Goal: Transaction & Acquisition: Purchase product/service

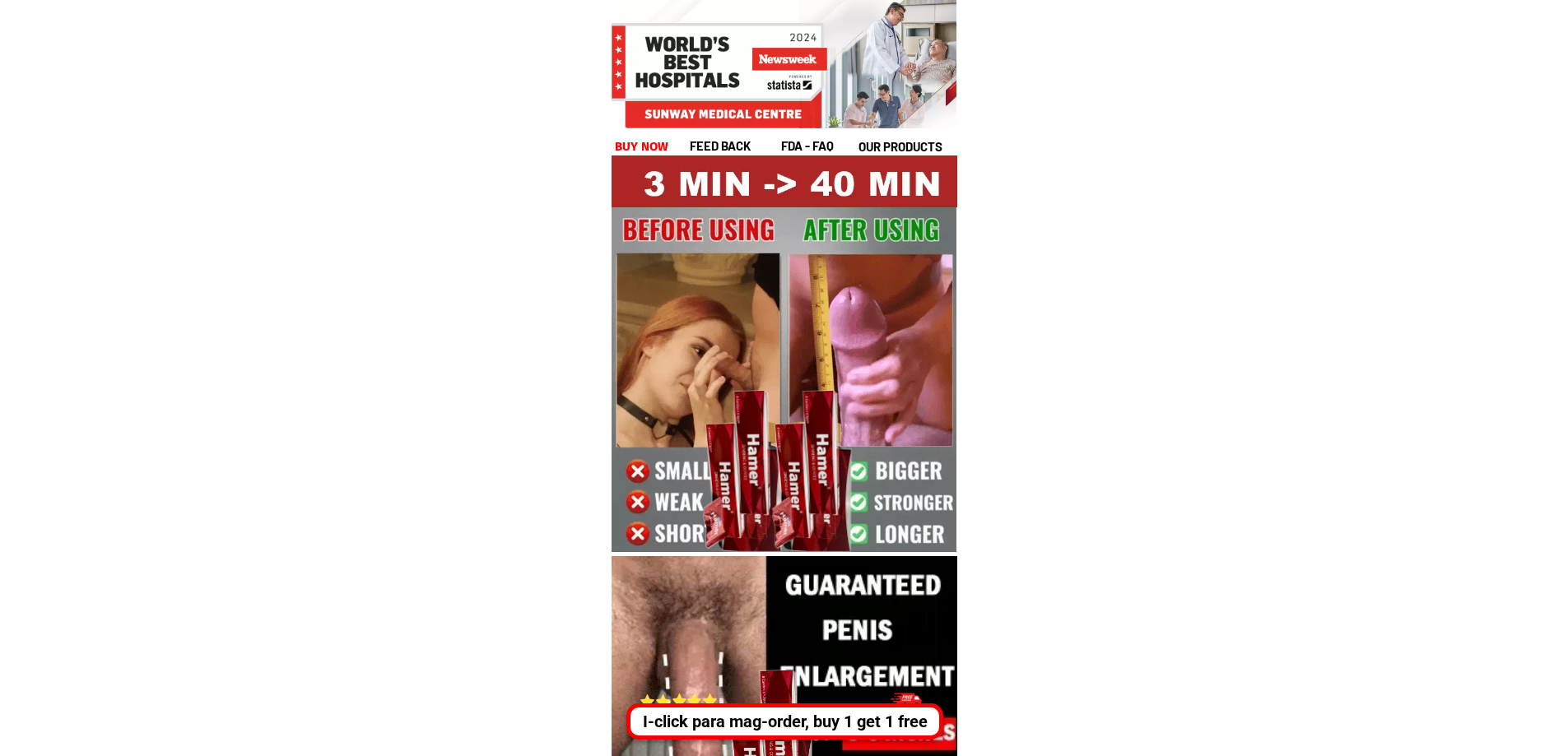
drag, startPoint x: 594, startPoint y: 26, endPoint x: 1070, endPoint y: 294, distance: 546.3
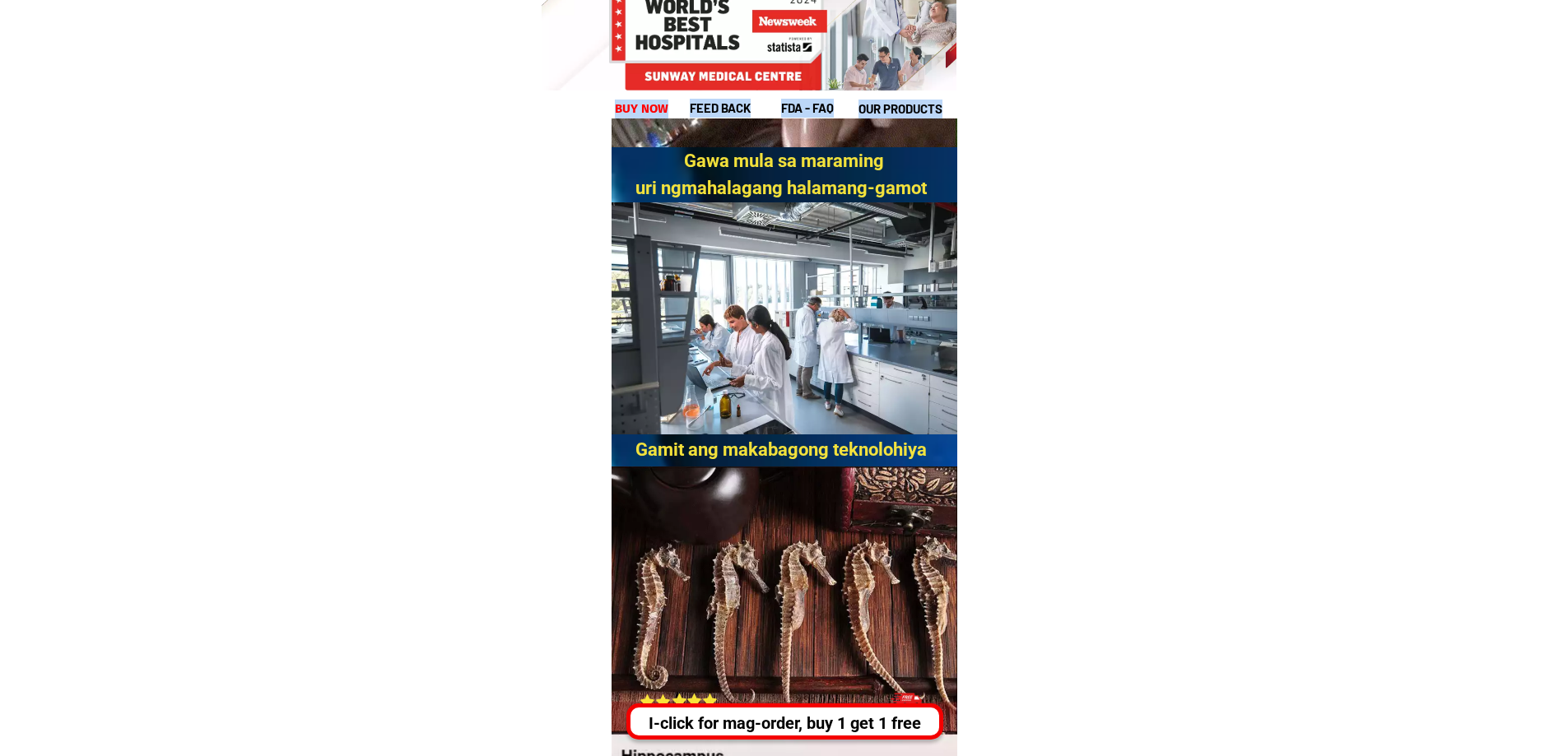
scroll to position [959, 0]
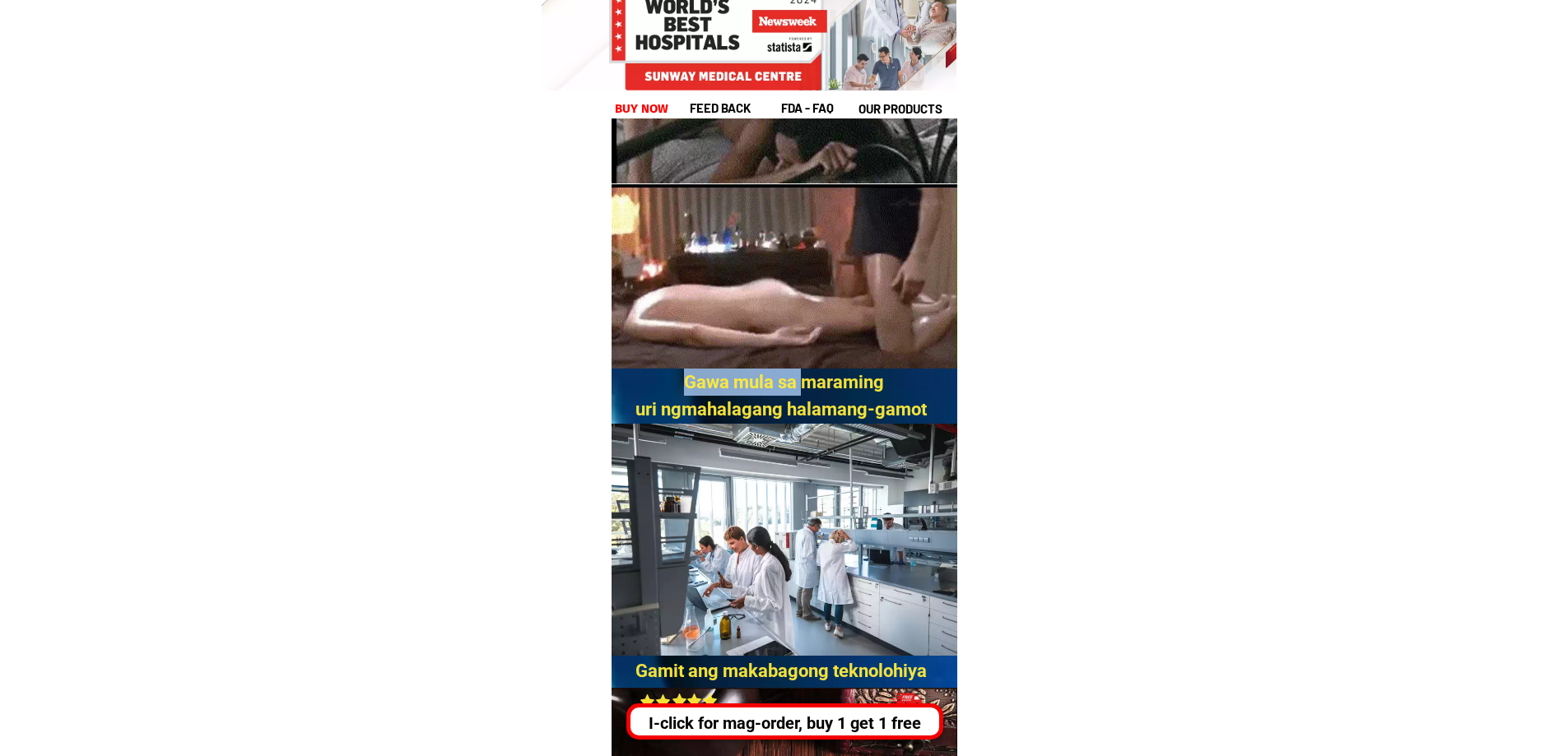
drag, startPoint x: 803, startPoint y: 387, endPoint x: 1173, endPoint y: 372, distance: 370.3
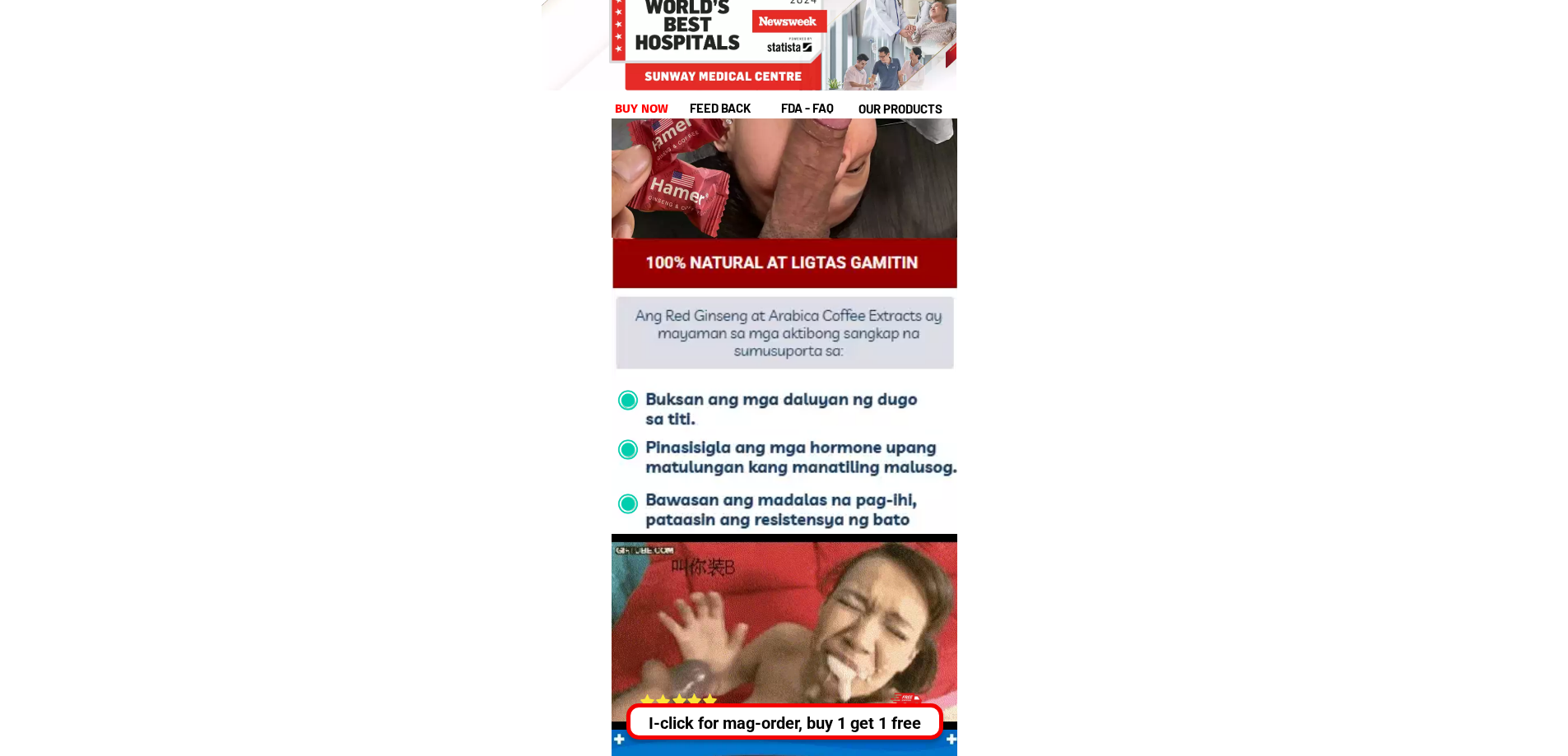
scroll to position [3947, 0]
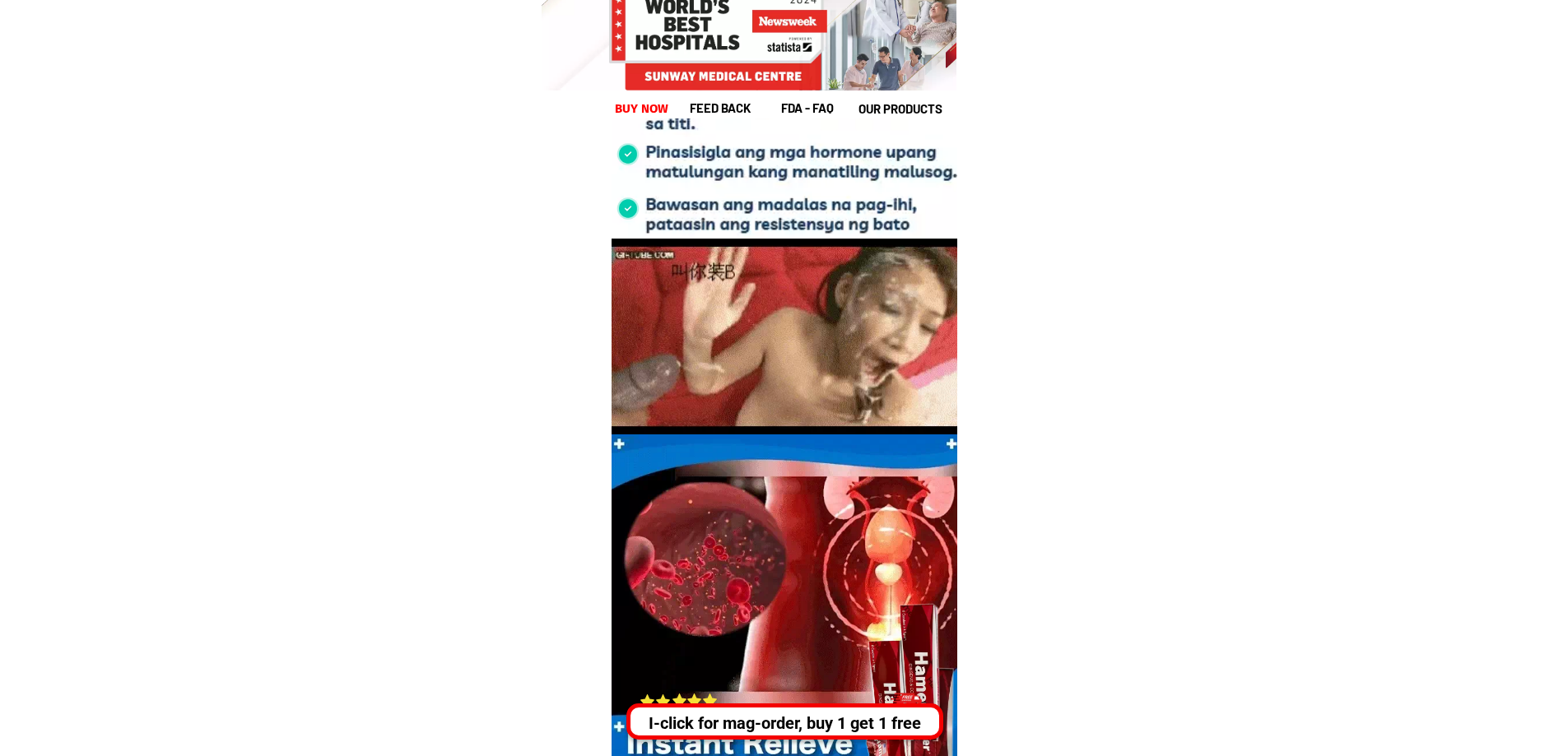
drag, startPoint x: 801, startPoint y: 163, endPoint x: 1015, endPoint y: 207, distance: 218.5
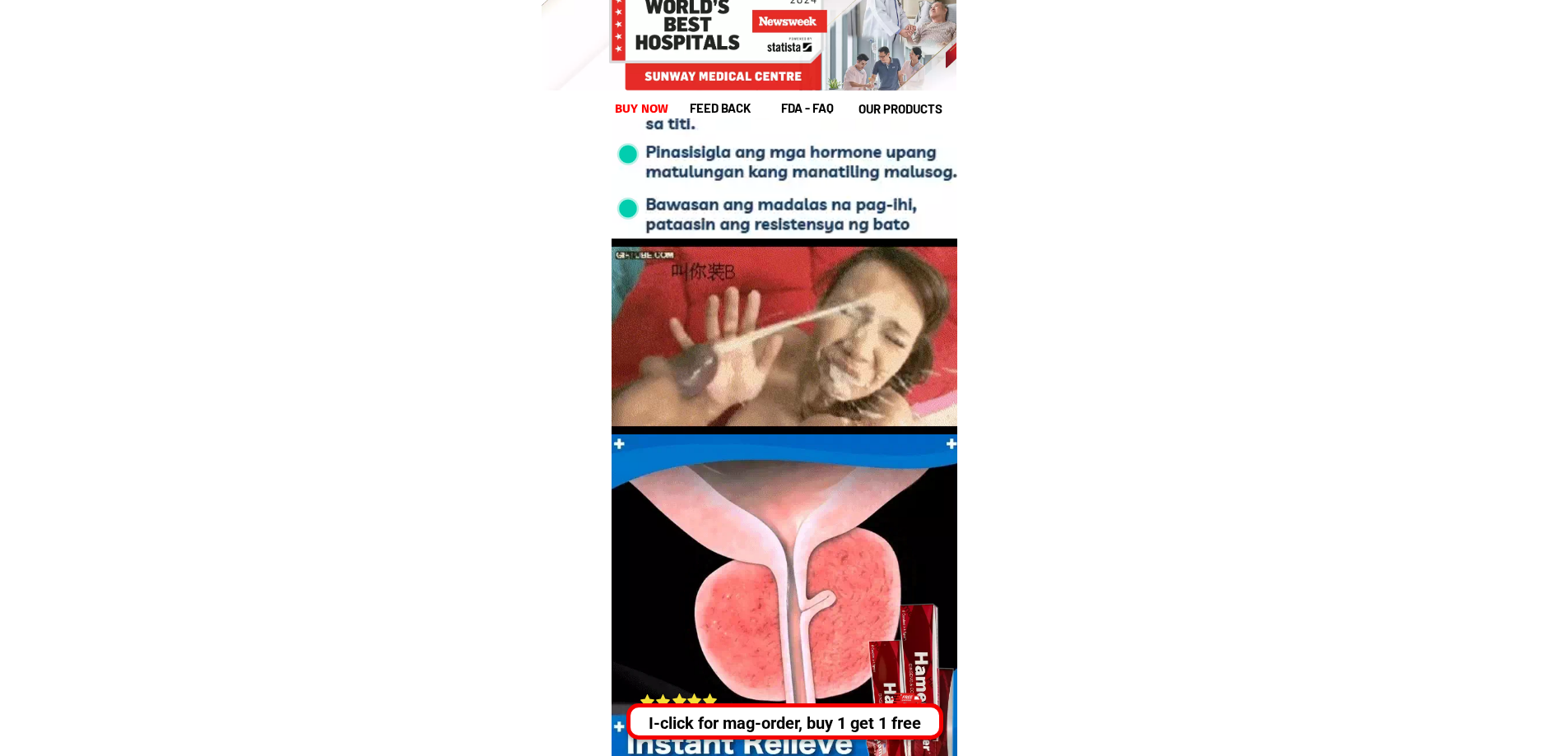
click at [925, 239] on div "Ang sikreto sa pakikipagtalik sa loob ng 40 minuto ay nabunyag na! [PERSON_NAME…" at bounding box center [784, 365] width 346 height 844
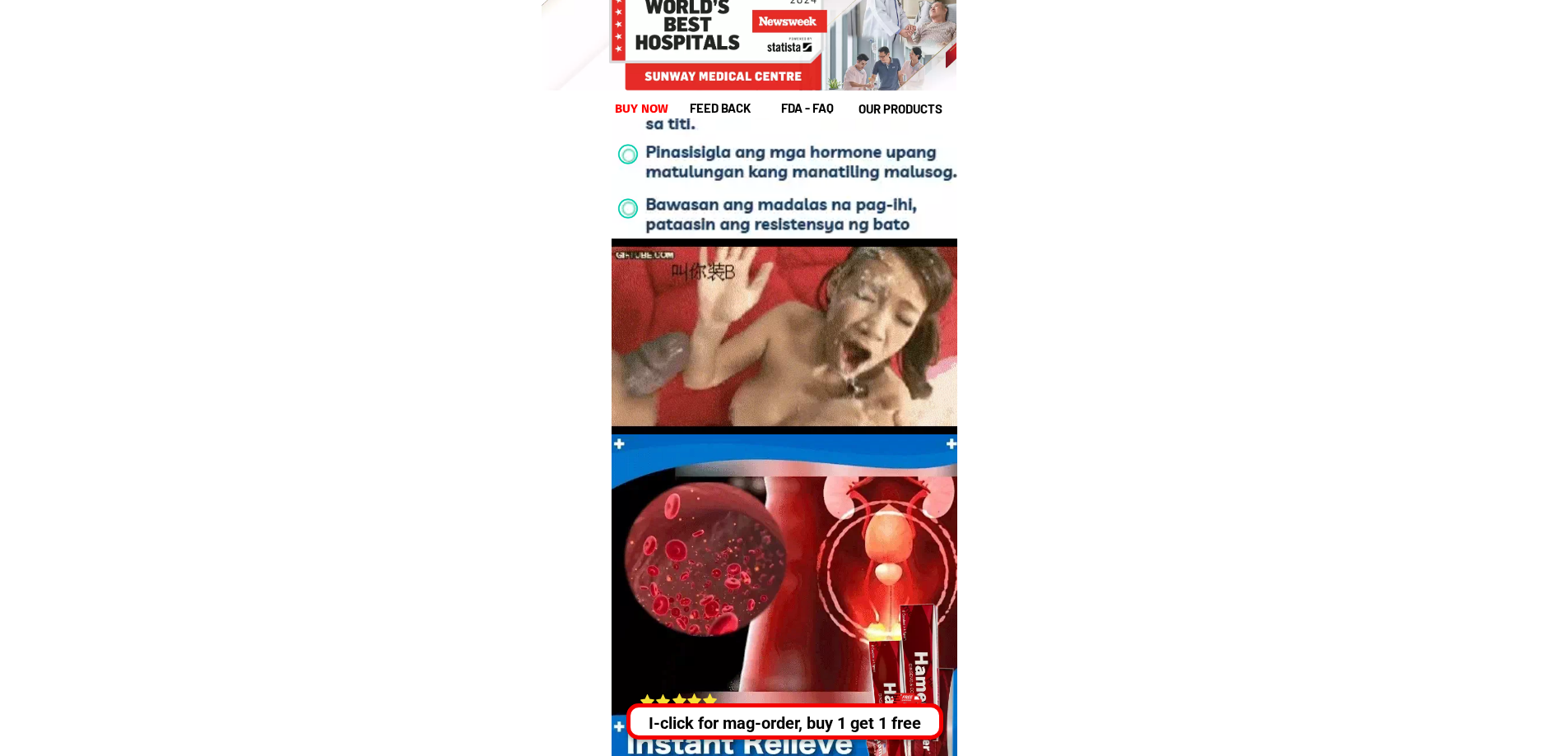
drag, startPoint x: 1058, startPoint y: 117, endPoint x: 280, endPoint y: 183, distance: 780.8
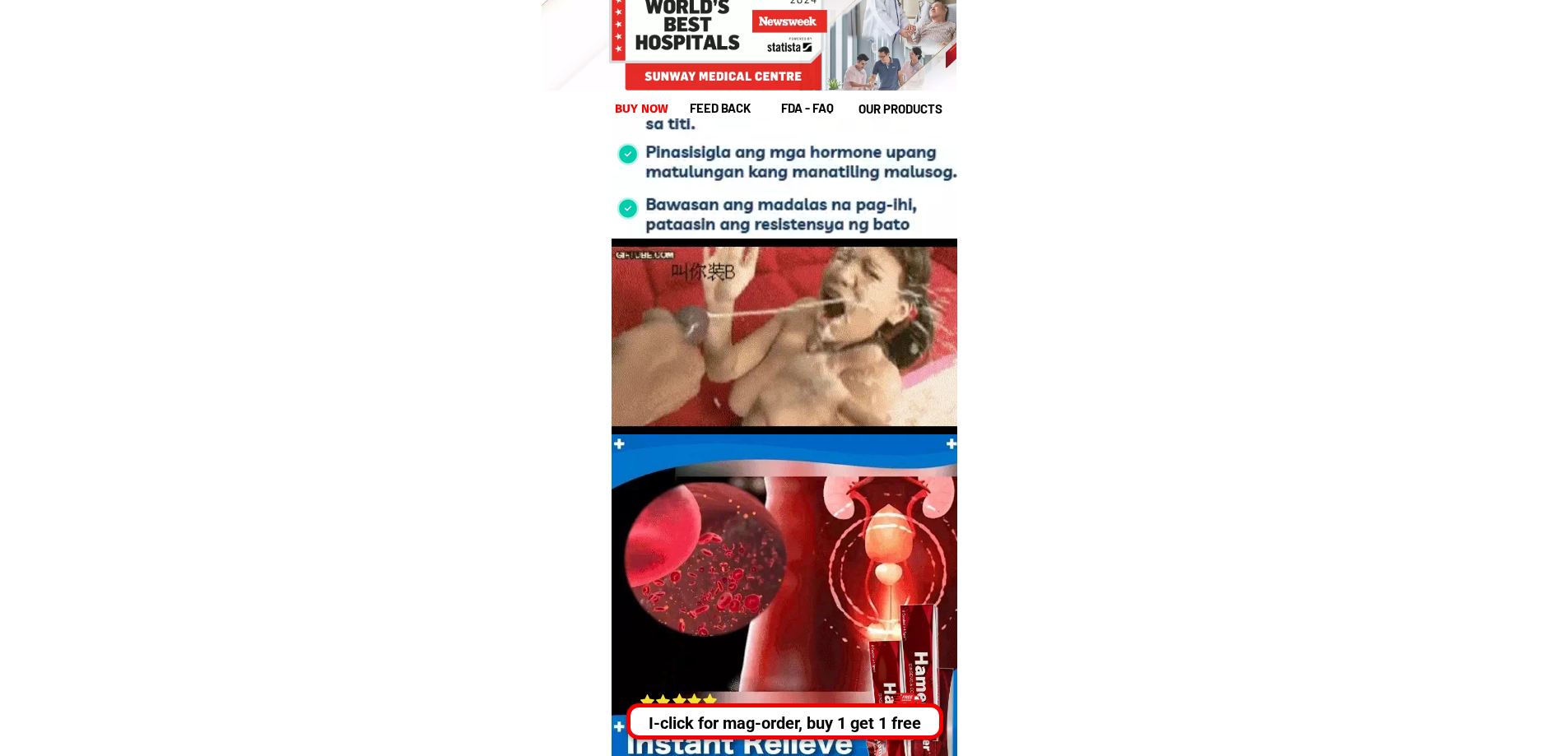
drag, startPoint x: 1273, startPoint y: 192, endPoint x: 1388, endPoint y: 145, distance: 124.2
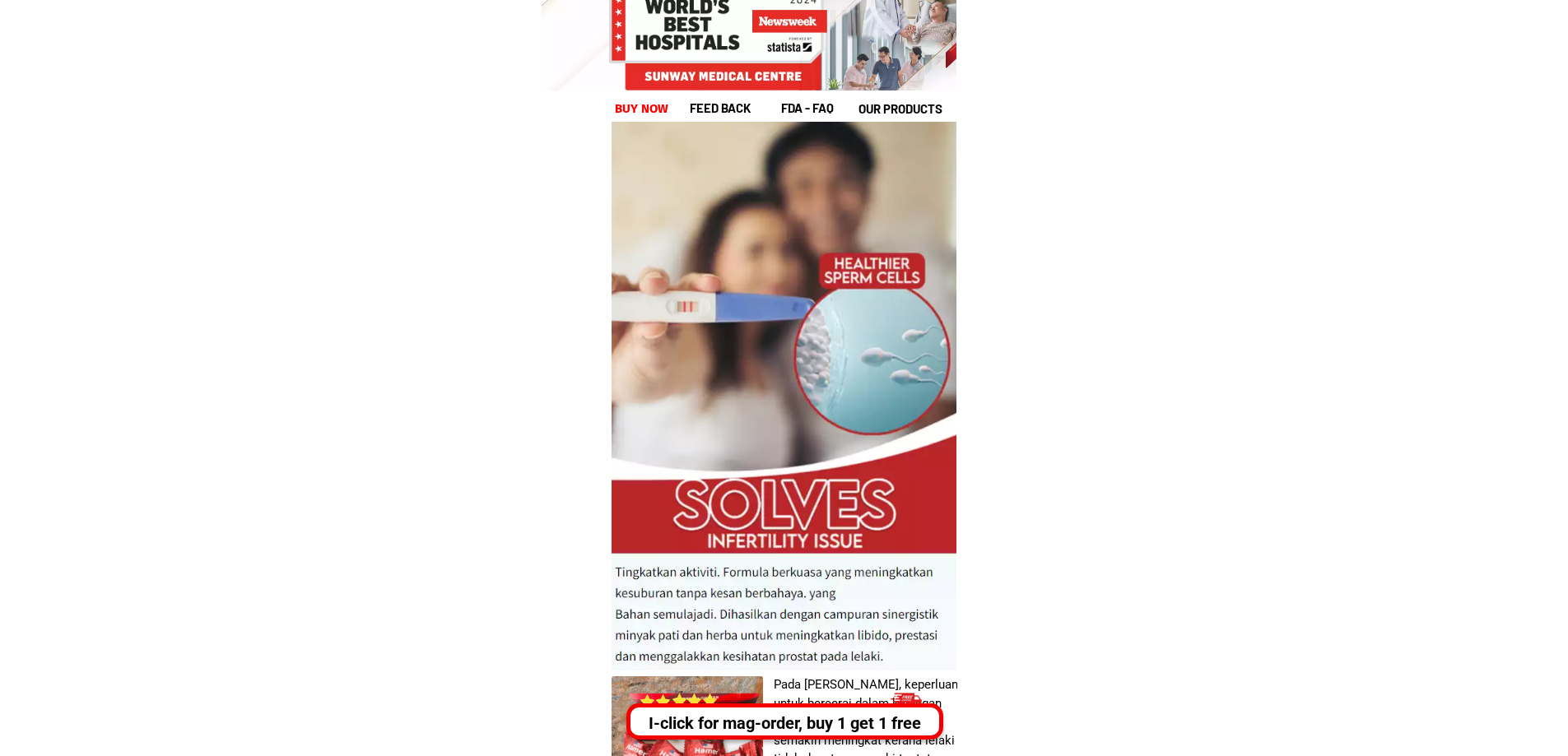
scroll to position [4759, 0]
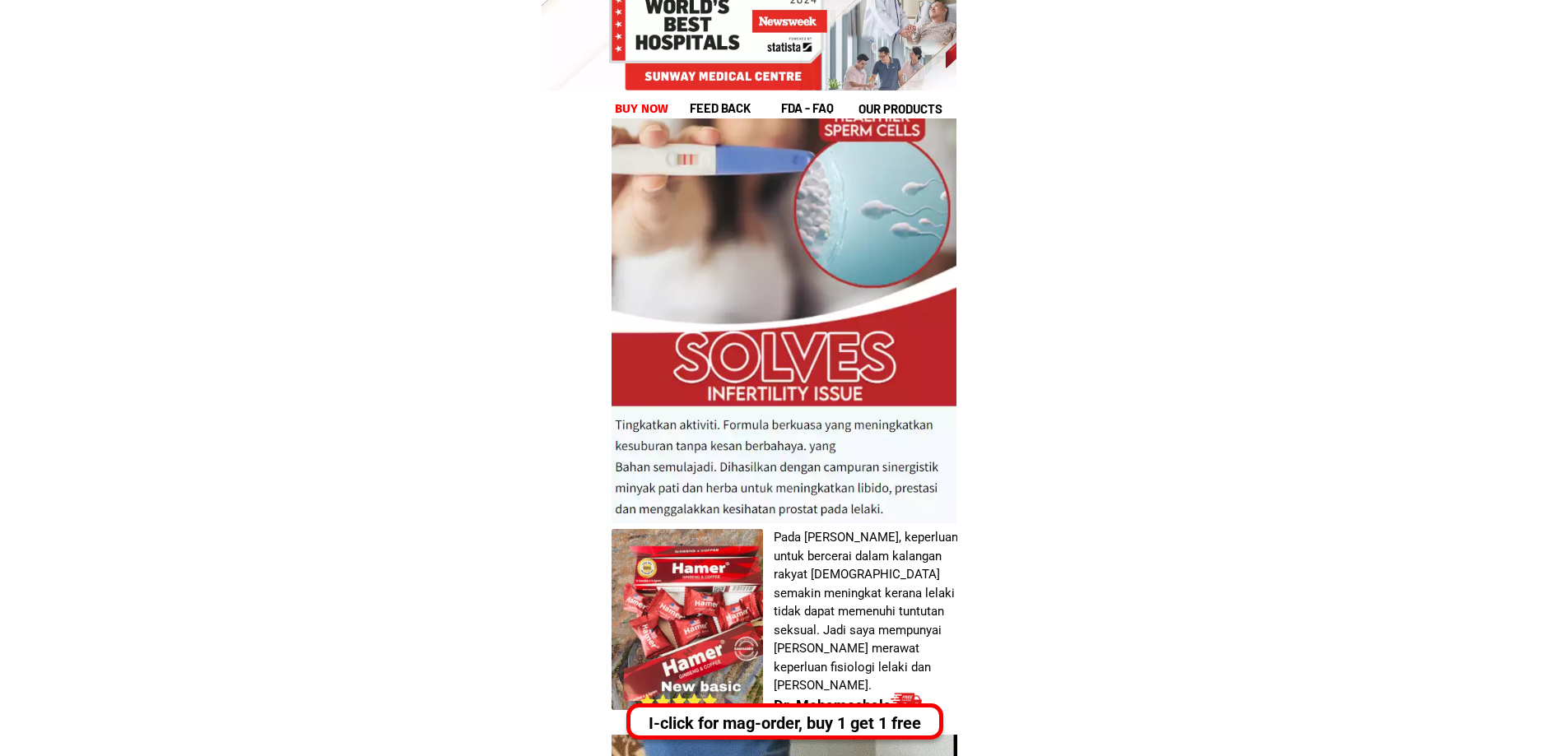
drag, startPoint x: 830, startPoint y: 446, endPoint x: 874, endPoint y: 525, distance: 90.4
click at [870, 523] on div at bounding box center [784, 249] width 345 height 549
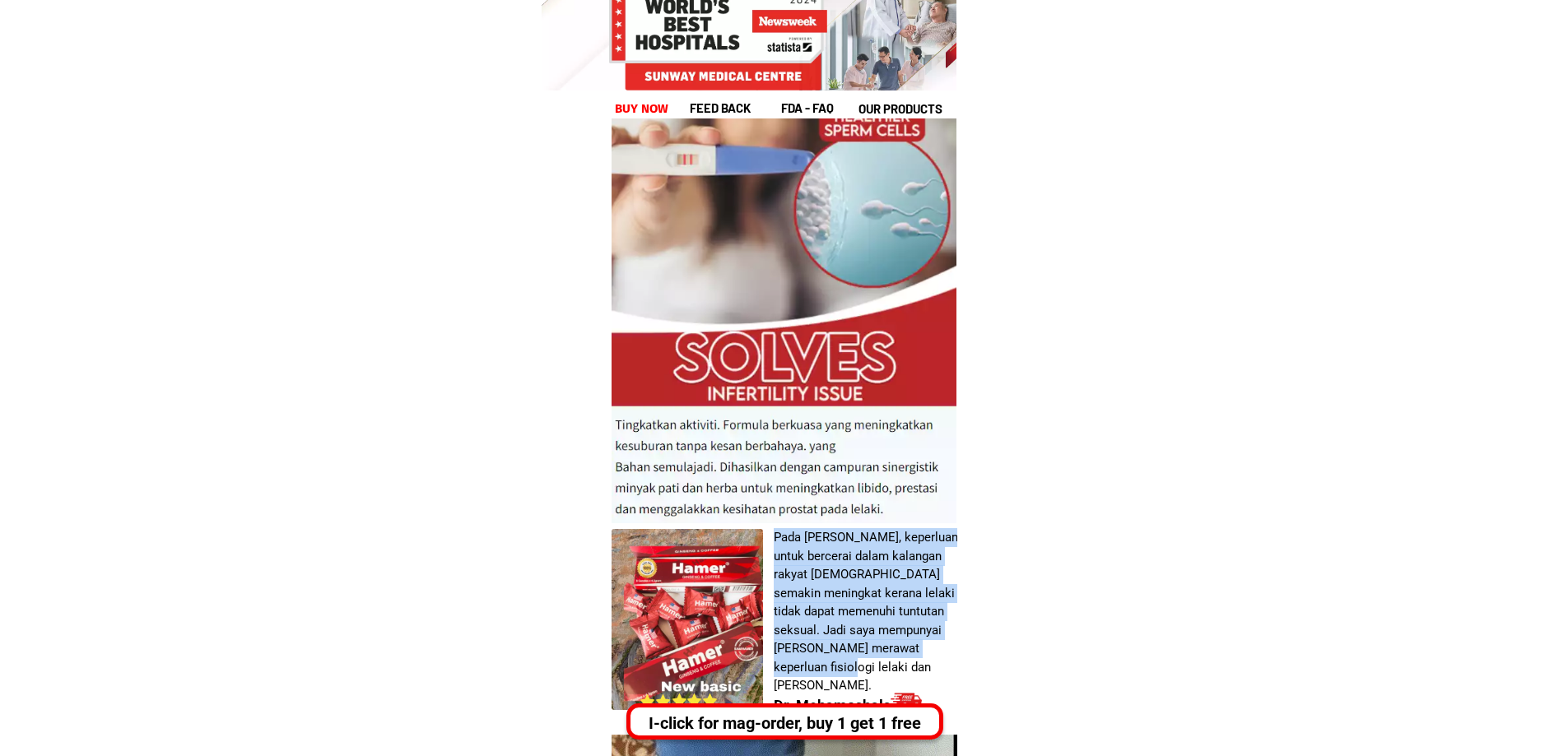
drag, startPoint x: 1195, startPoint y: 411, endPoint x: 817, endPoint y: 667, distance: 456.5
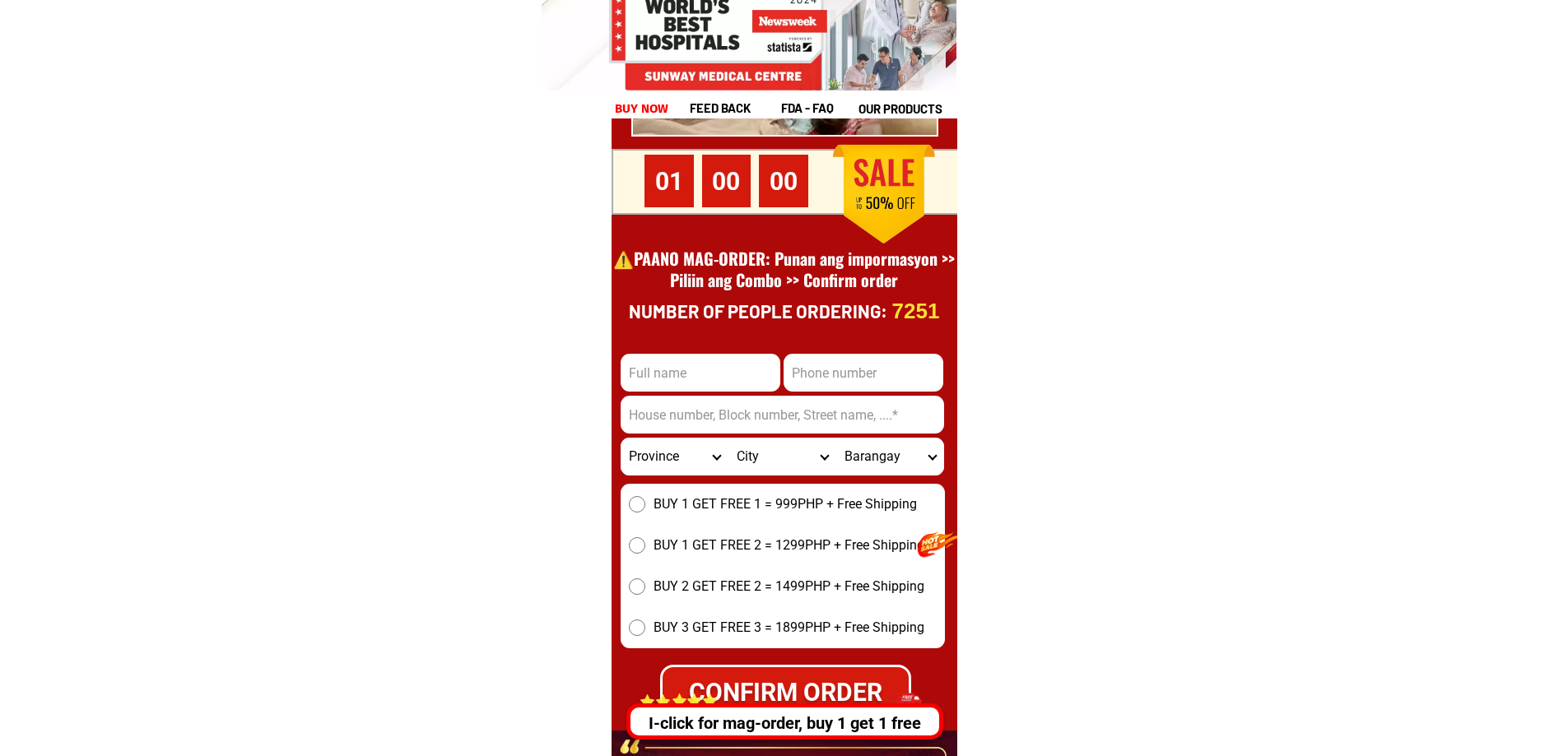
scroll to position [6014, 0]
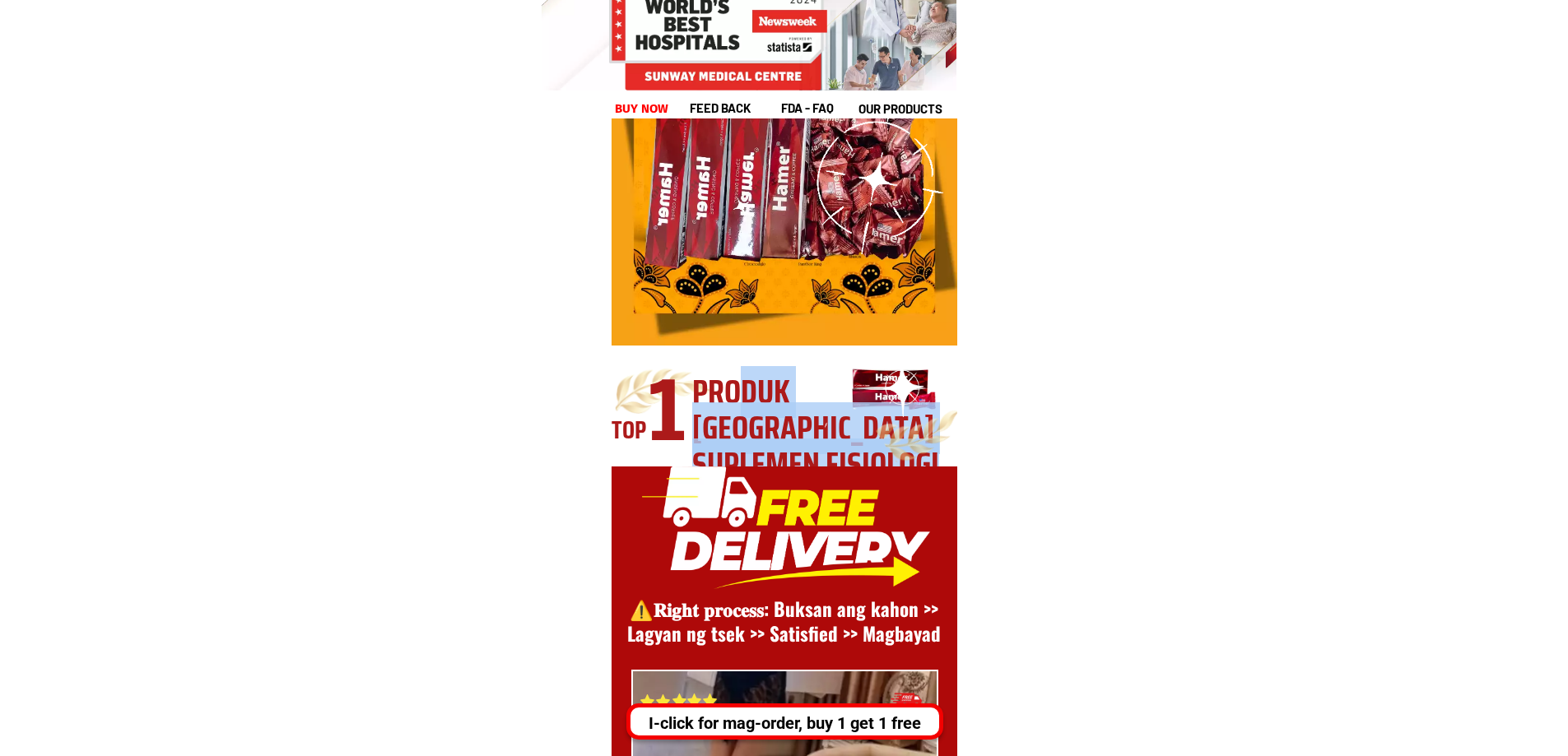
drag, startPoint x: 746, startPoint y: 391, endPoint x: 899, endPoint y: 429, distance: 157.6
click at [879, 437] on div "TOP 1 Produk usa suplemen fisiologi" at bounding box center [784, 406] width 346 height 123
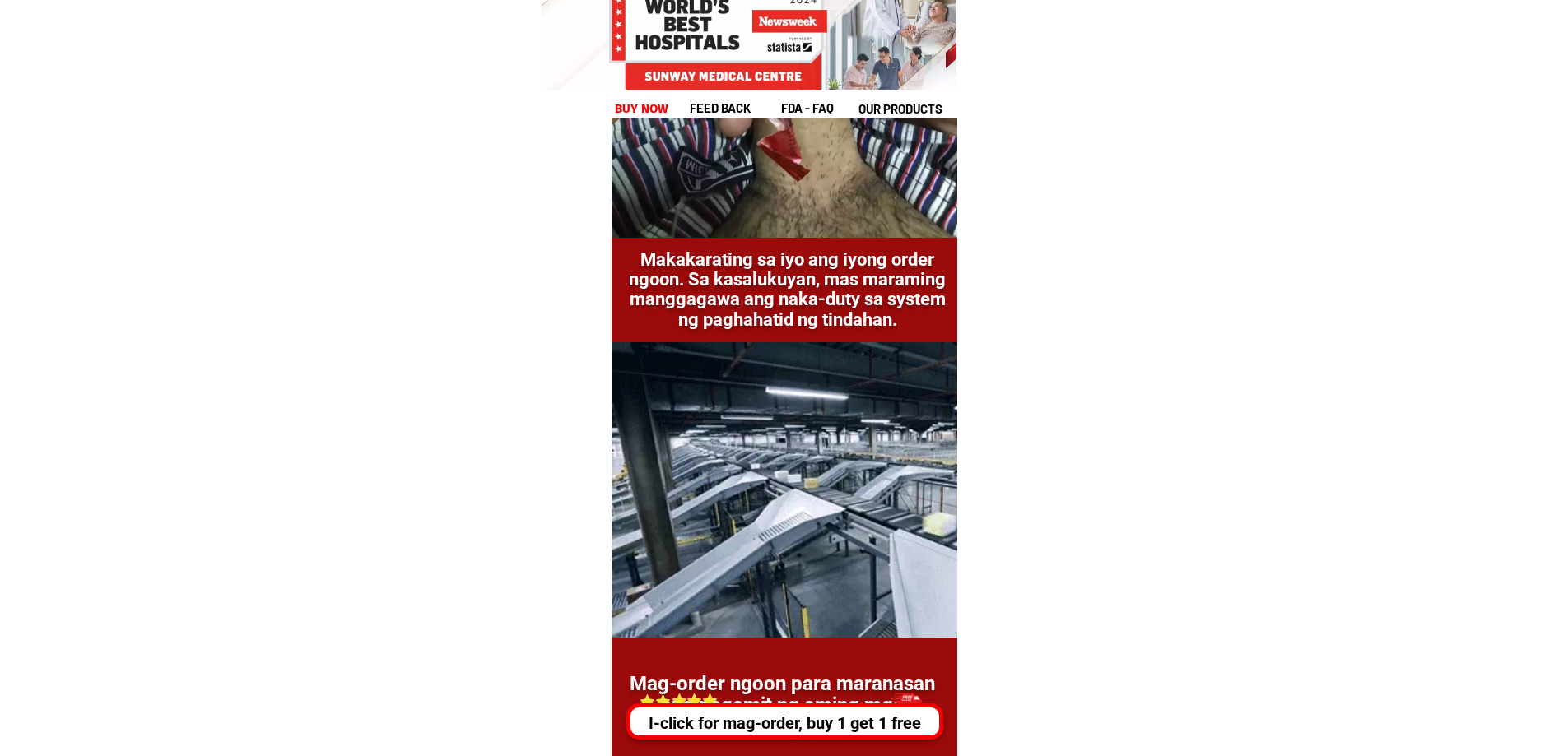
scroll to position [8301, 0]
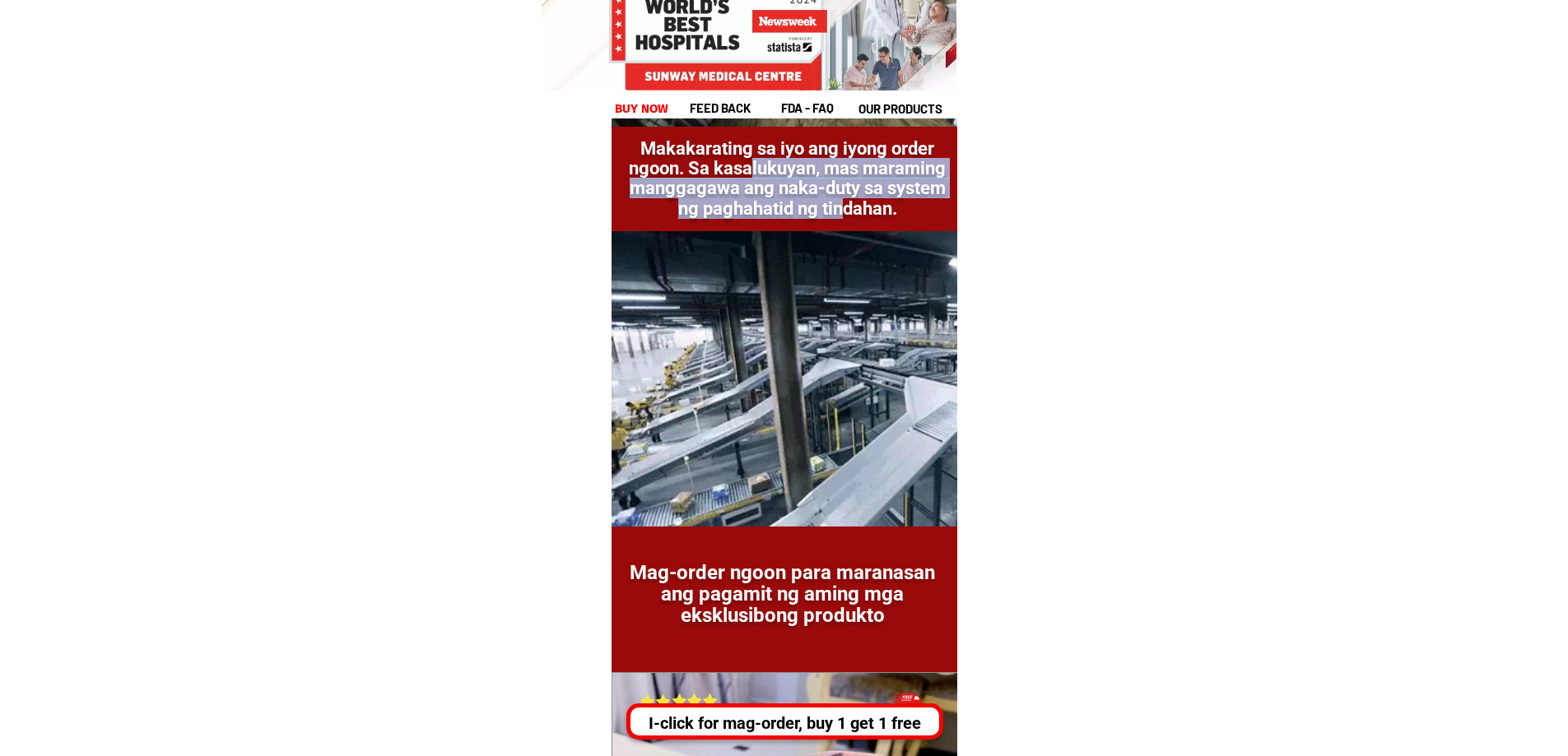
drag, startPoint x: 751, startPoint y: 173, endPoint x: 930, endPoint y: 218, distance: 184.6
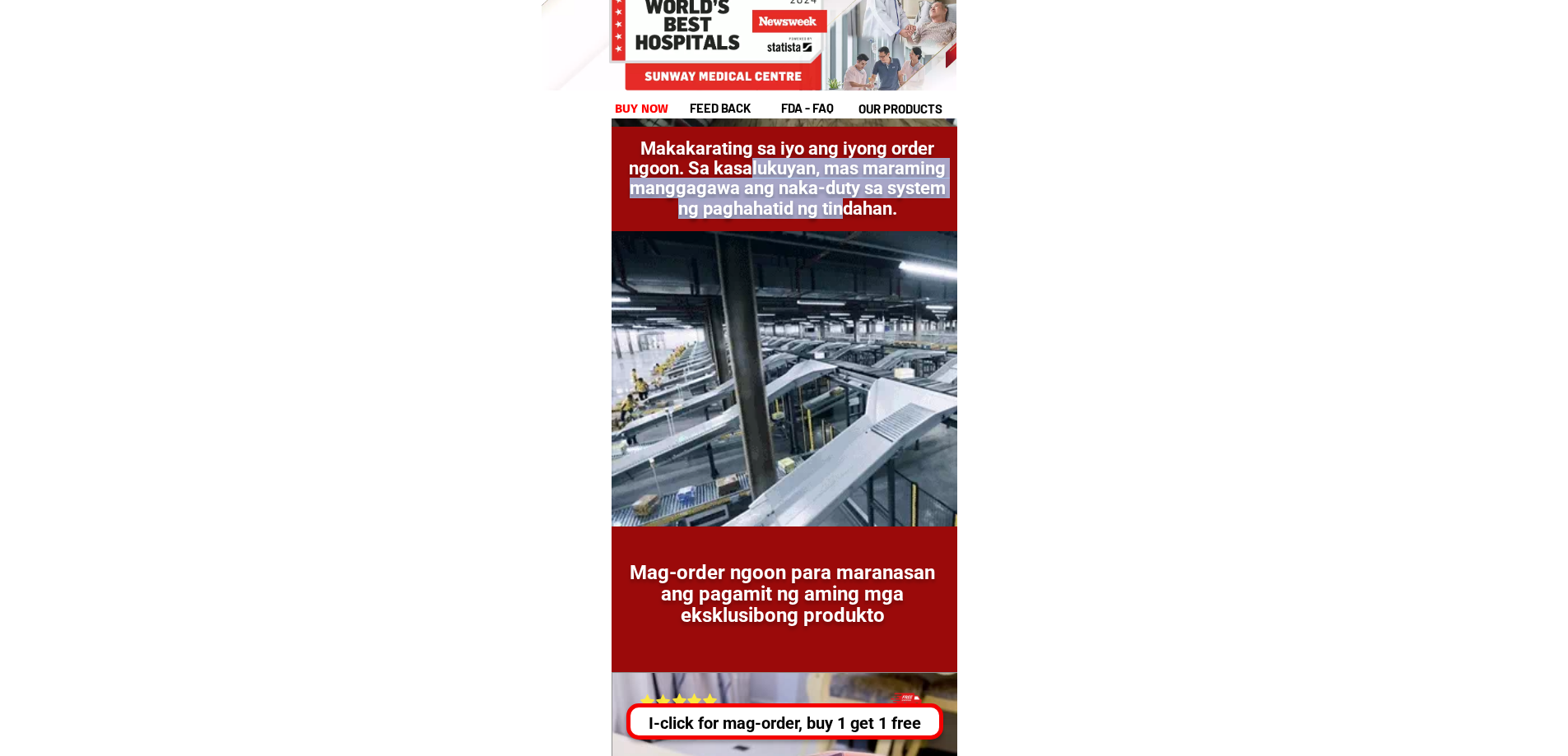
click at [928, 218] on h1 "Makakarating sa iyo ang iyong order ngoon. Sa kasalukuyan, mas maraming manggag…" at bounding box center [787, 178] width 328 height 79
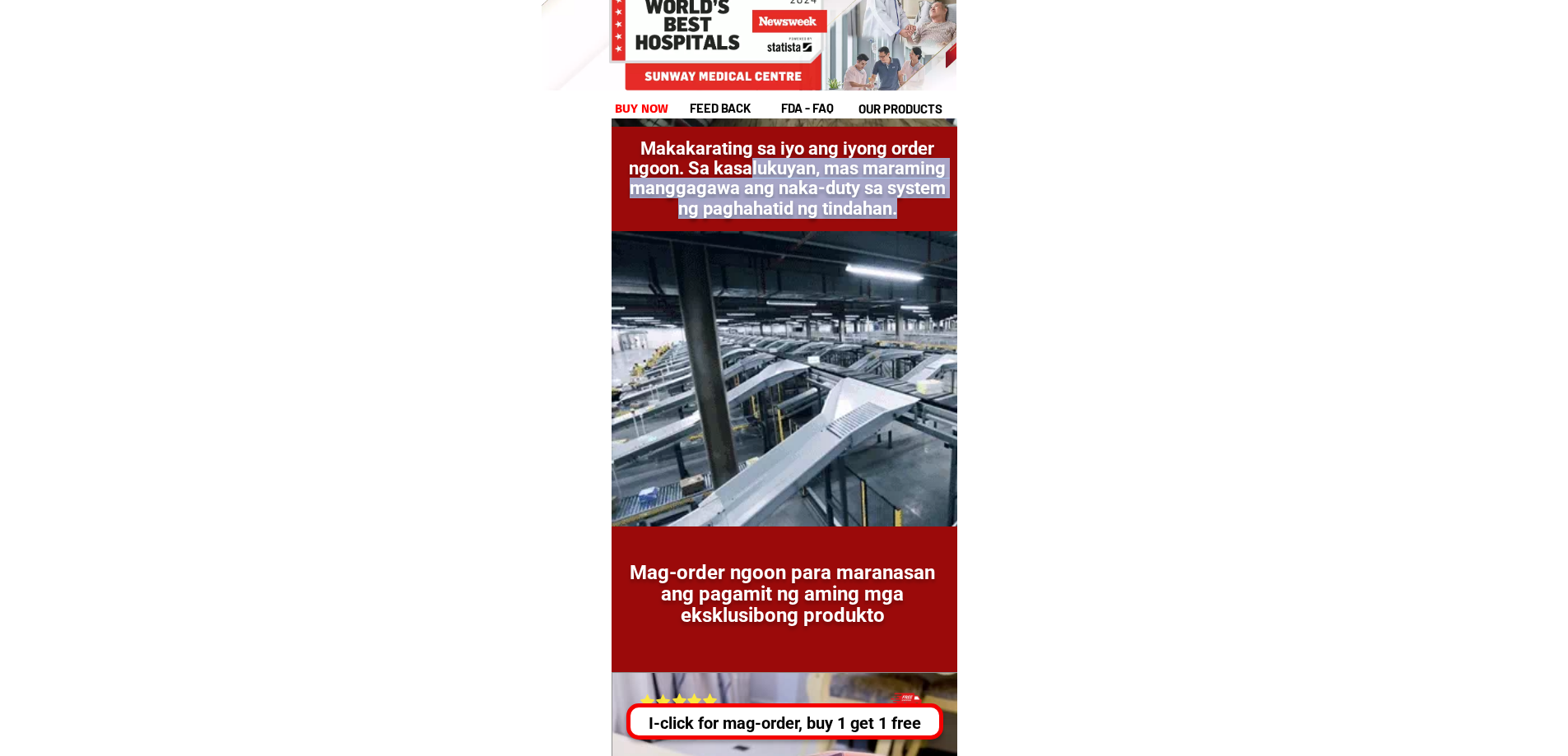
click at [930, 218] on h1 "Makakarating sa iyo ang iyong order ngoon. Sa kasalukuyan, mas maraming manggag…" at bounding box center [787, 178] width 328 height 79
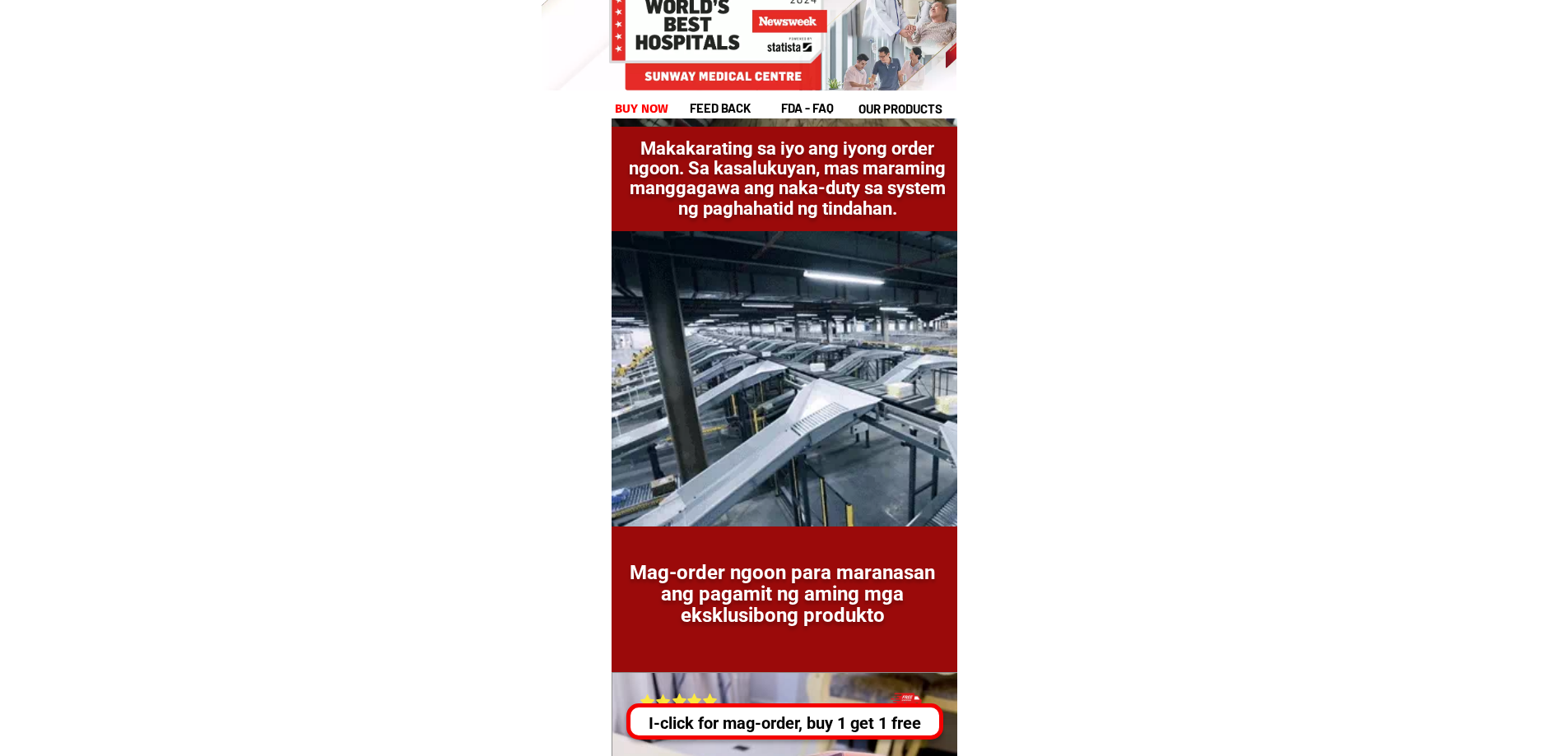
drag, startPoint x: 808, startPoint y: 580, endPoint x: 873, endPoint y: 604, distance: 69.3
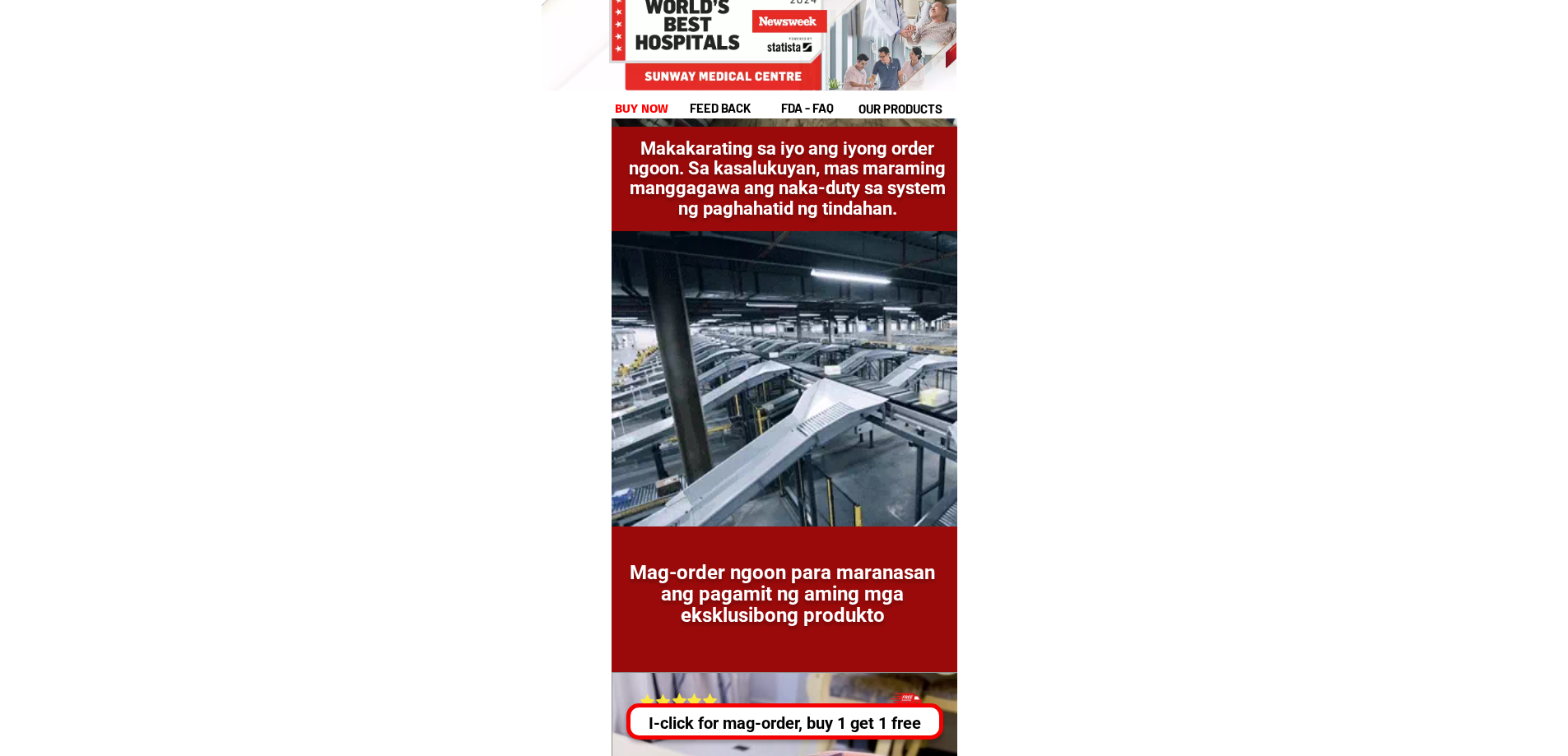
click at [859, 600] on font "Mag-order ngoon para maranasan ang pagamit ng aming mga eksklusibong produkto" at bounding box center [781, 595] width 305 height 67
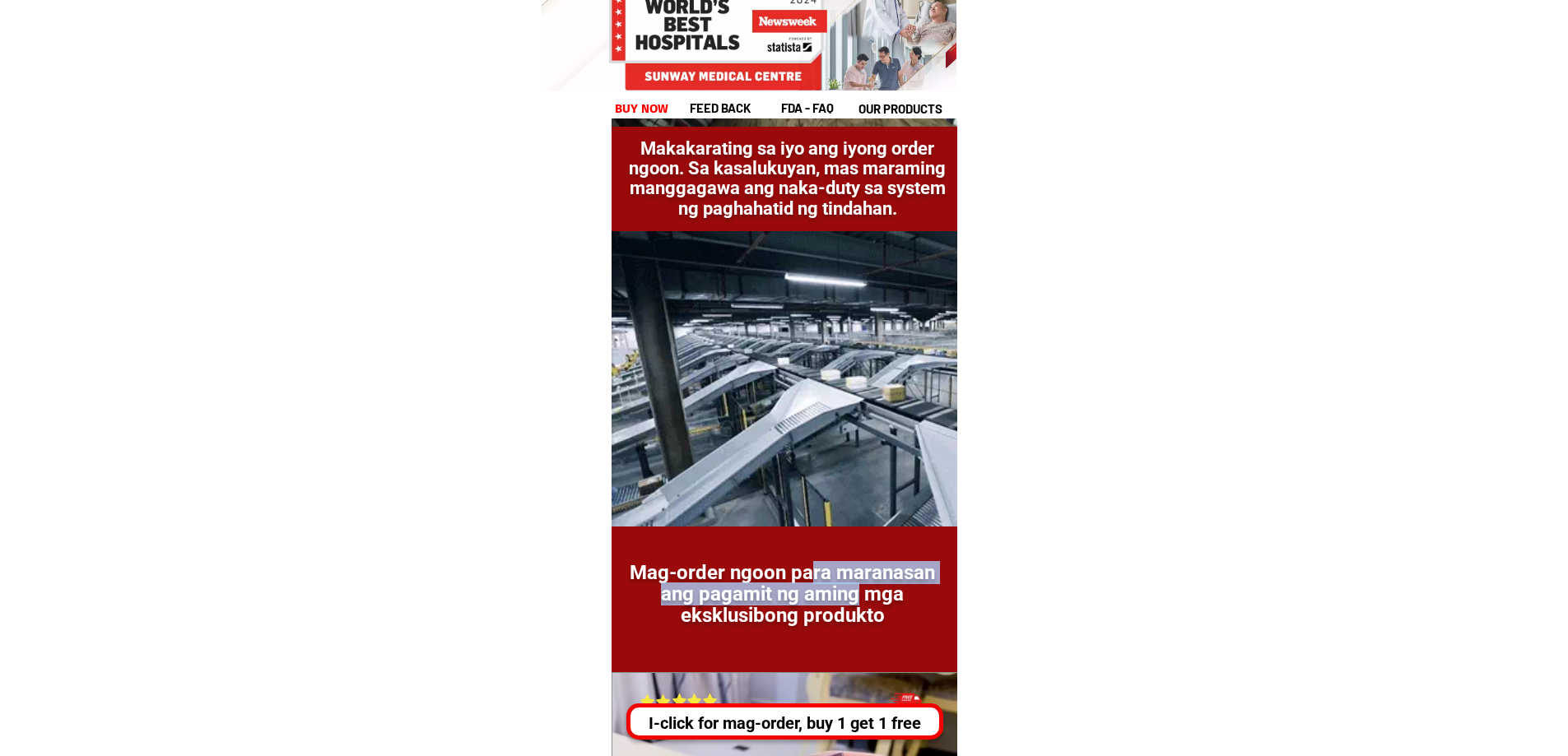
drag, startPoint x: 1252, startPoint y: 433, endPoint x: 1340, endPoint y: 409, distance: 91.2
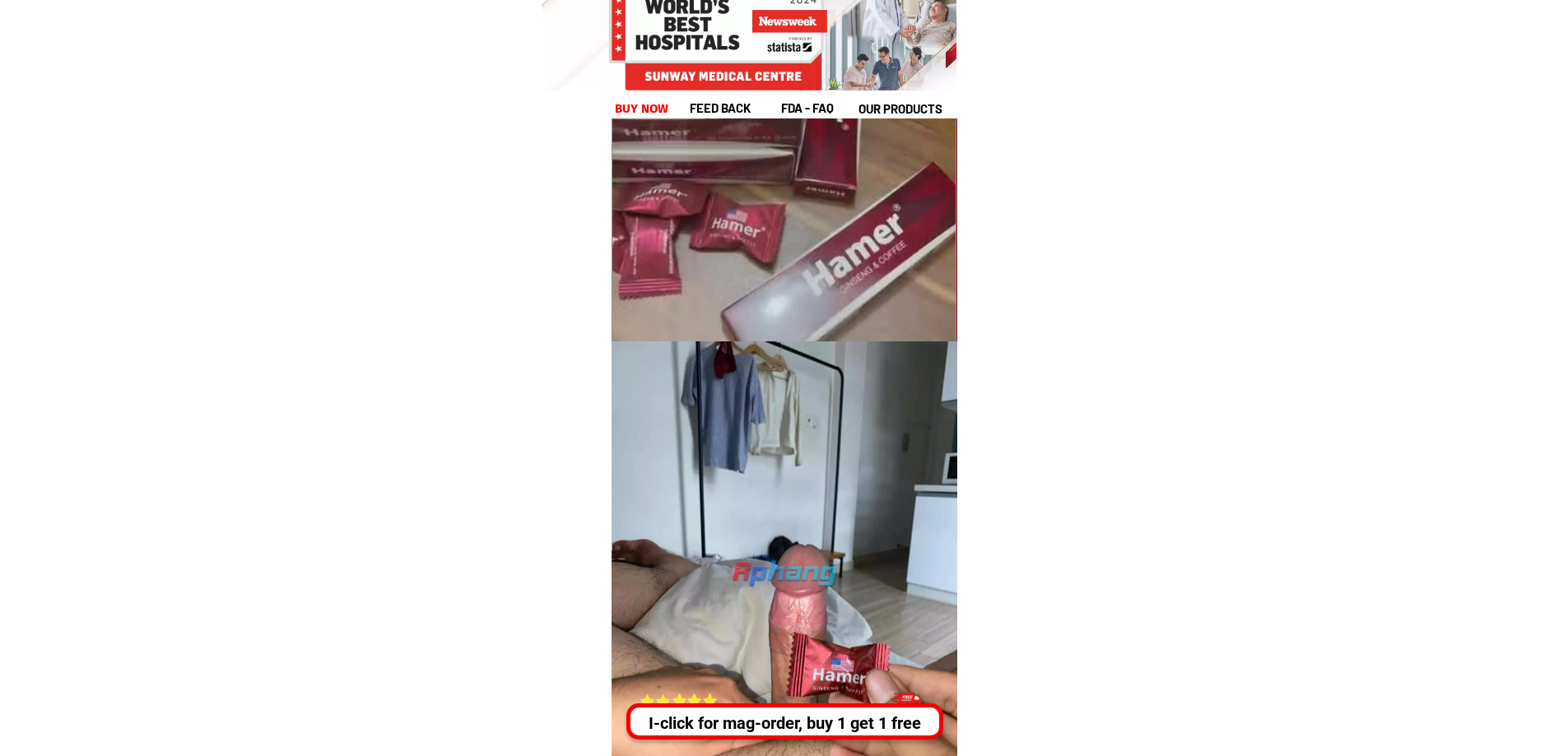
scroll to position [10957, 0]
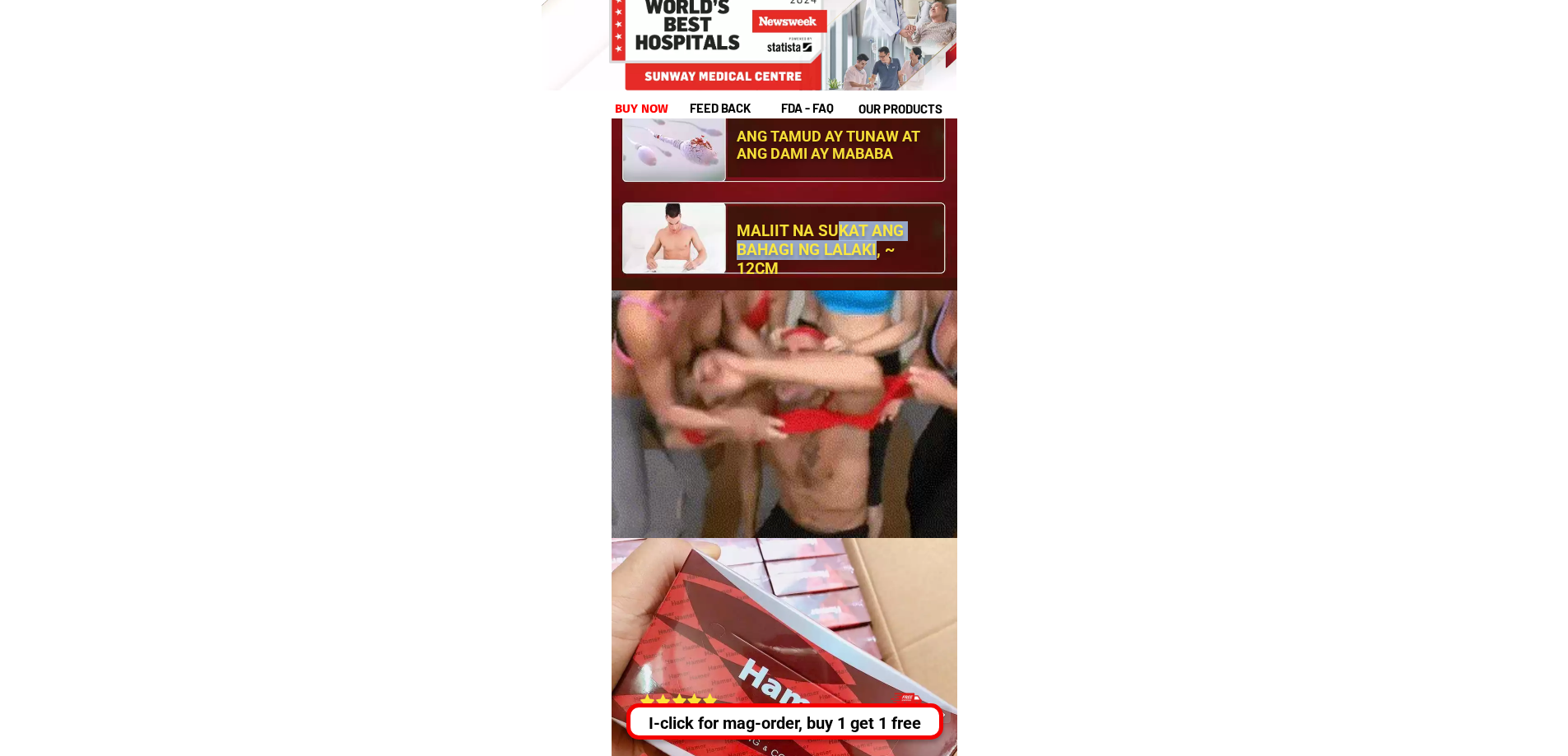
drag, startPoint x: 858, startPoint y: 240, endPoint x: 964, endPoint y: 260, distance: 107.9
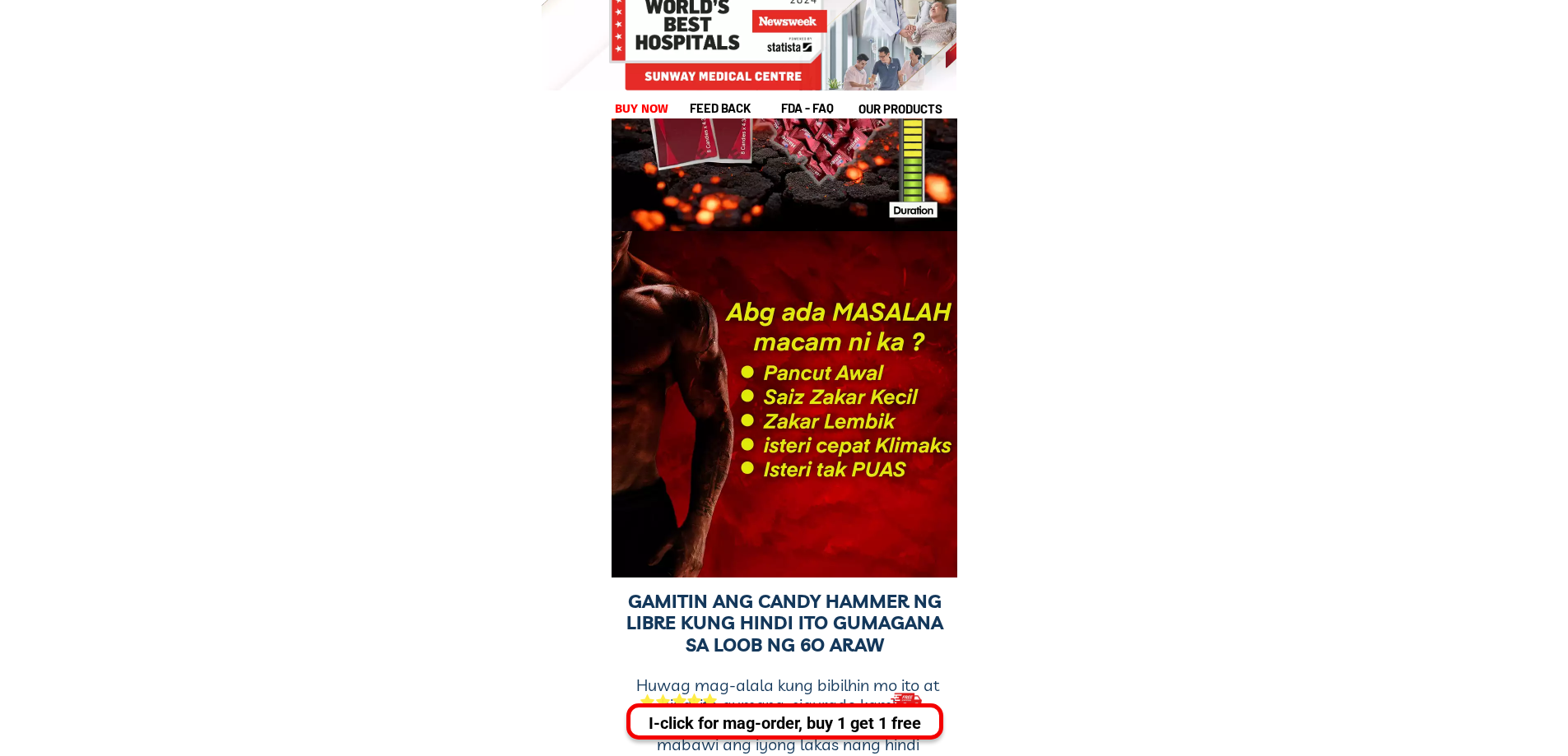
scroll to position [31801, 0]
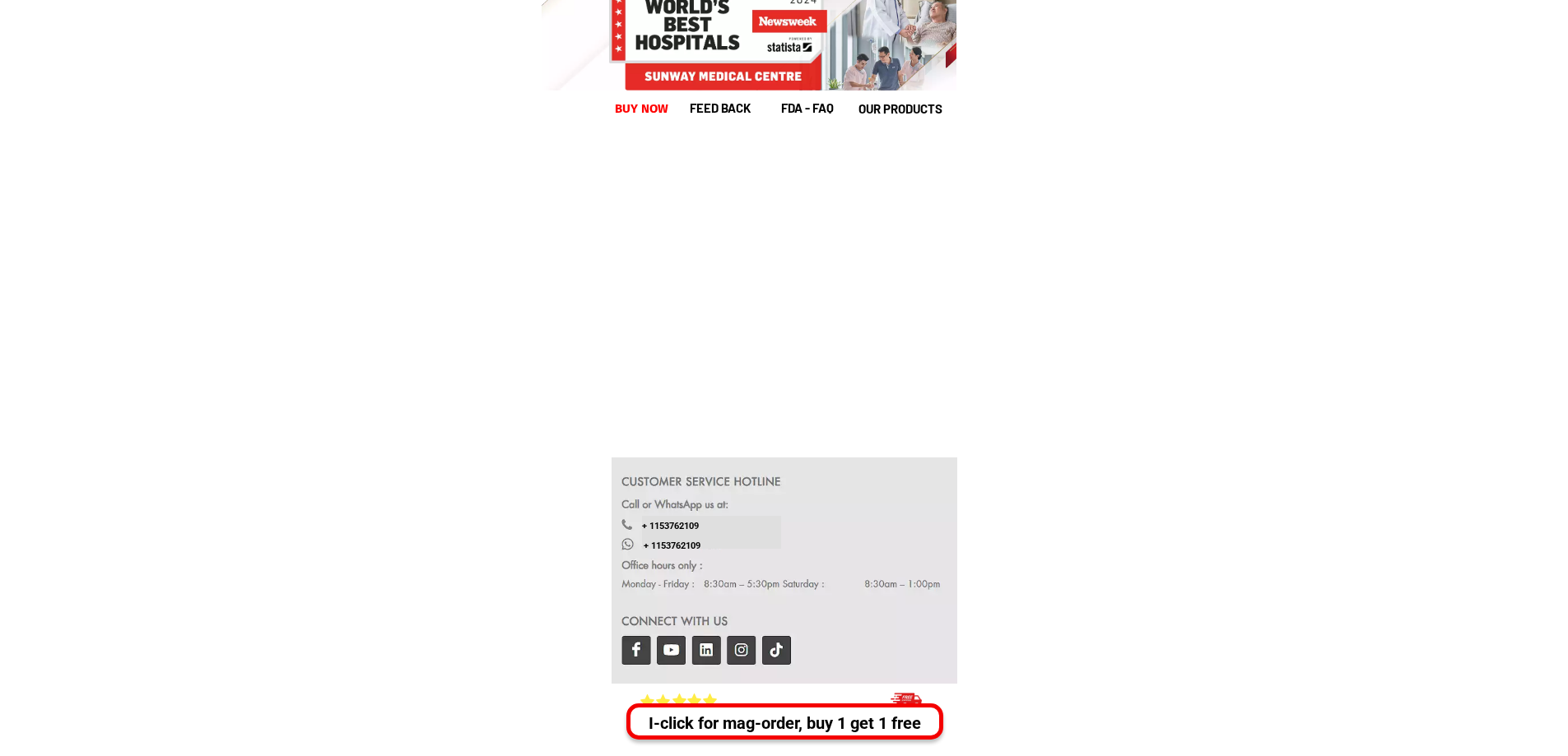
click at [636, 648] on div at bounding box center [785, 570] width 346 height 226
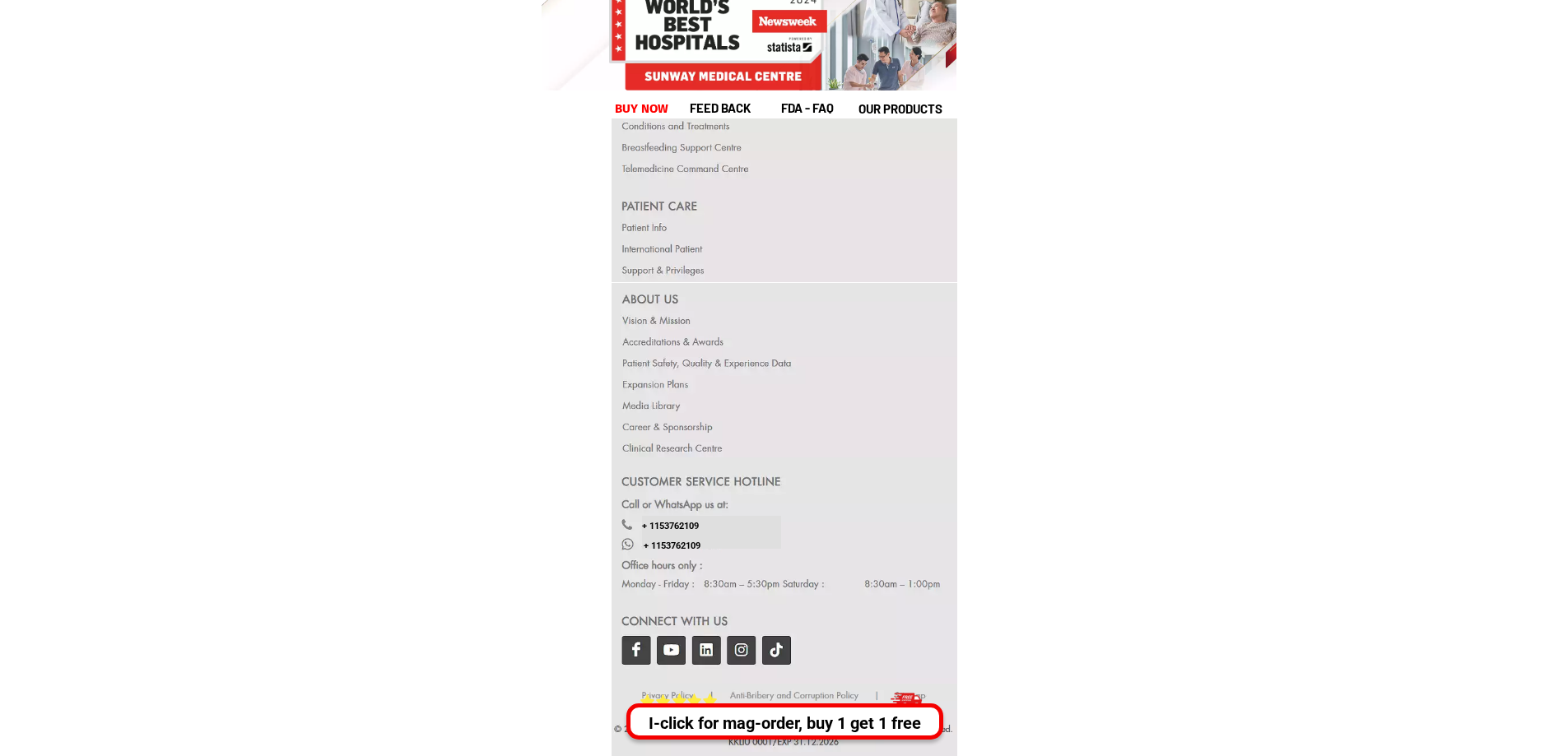
click at [636, 648] on div at bounding box center [785, 570] width 346 height 226
